Goal: Task Accomplishment & Management: Manage account settings

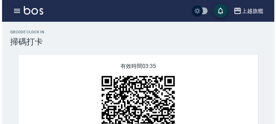
scroll to position [33, 0]
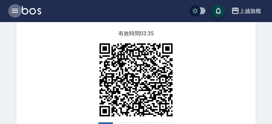
click at [17, 12] on icon "button" at bounding box center [15, 11] width 8 height 8
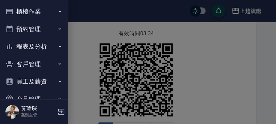
click at [24, 9] on button "櫃檯作業" at bounding box center [34, 12] width 63 height 18
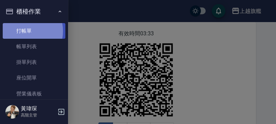
click at [21, 31] on link "打帳單" at bounding box center [34, 31] width 63 height 16
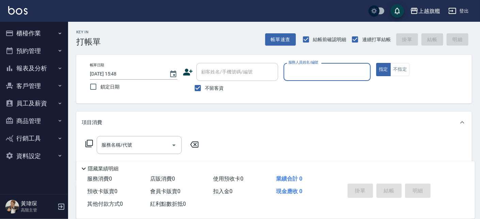
click at [20, 84] on button "客戶管理" at bounding box center [34, 86] width 63 height 18
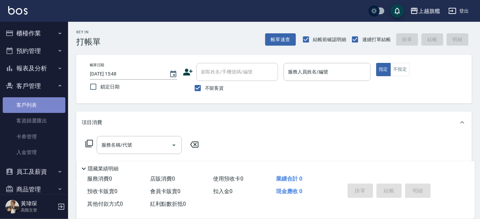
click at [35, 108] on link "客戶列表" at bounding box center [34, 105] width 63 height 16
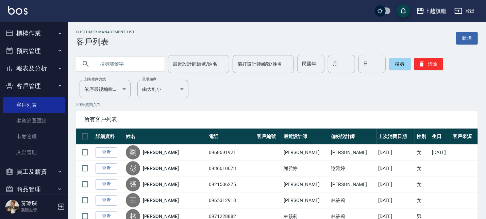
click at [128, 66] on input "text" at bounding box center [127, 64] width 64 height 18
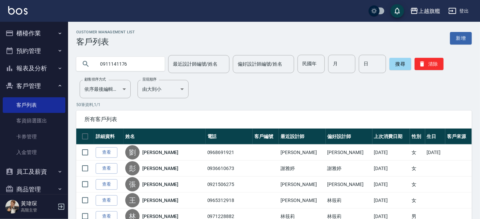
type input "0911141176"
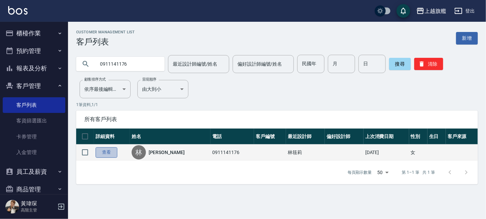
click at [108, 124] on link "查看" at bounding box center [107, 152] width 22 height 11
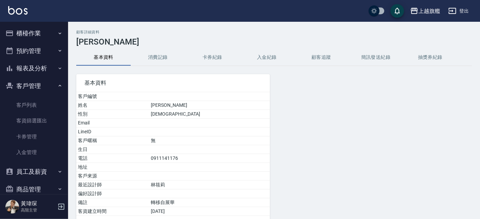
click at [263, 56] on button "入金紀錄" at bounding box center [267, 57] width 54 height 16
